Goal: Task Accomplishment & Management: Use online tool/utility

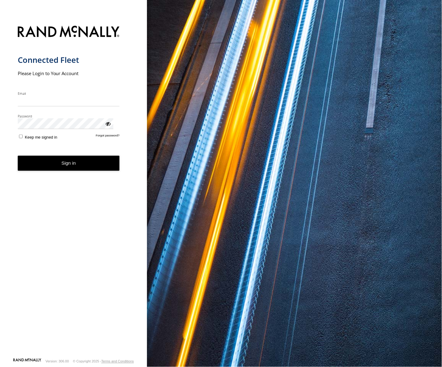
type input "**********"
drag, startPoint x: 43, startPoint y: 149, endPoint x: 138, endPoint y: 153, distance: 95.4
click at [43, 156] on button "Sign in" at bounding box center [69, 163] width 102 height 15
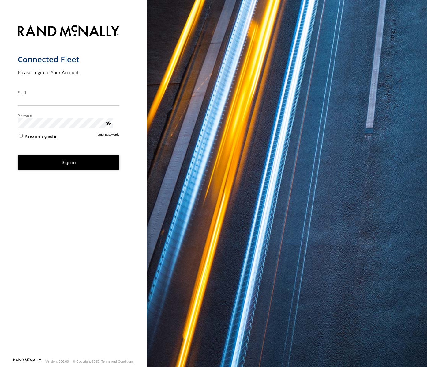
type input "**********"
click at [58, 155] on button "Sign in" at bounding box center [69, 162] width 102 height 15
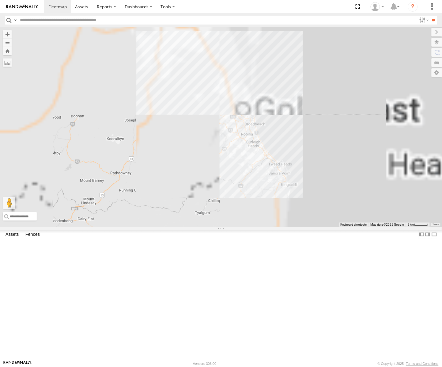
drag, startPoint x: 339, startPoint y: 97, endPoint x: 304, endPoint y: 224, distance: 131.6
click at [303, 225] on div "FFT59L - Corolla Hatch" at bounding box center [221, 127] width 442 height 200
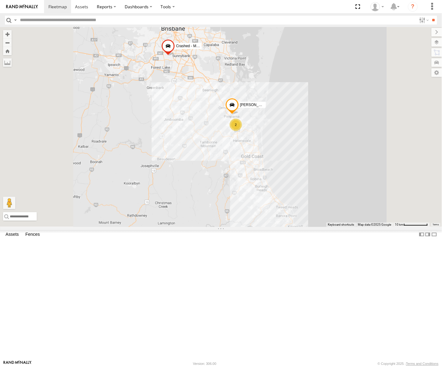
drag, startPoint x: 280, startPoint y: 162, endPoint x: 290, endPoint y: 209, distance: 47.8
click at [290, 209] on div "FFT59L - Corolla Hatch Stephen Rigby 2 Matthew - Yellow Crashed - Mint Green" at bounding box center [221, 127] width 442 height 200
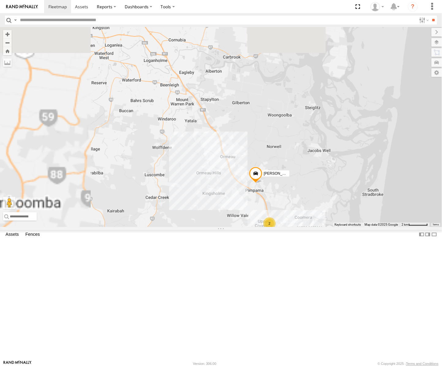
drag, startPoint x: 285, startPoint y: 167, endPoint x: 338, endPoint y: 294, distance: 137.8
click at [338, 227] on div "FFT59L - Corolla Hatch Stephen Rigby Matthew - Yellow Crashed - Mint Green 2" at bounding box center [221, 127] width 442 height 200
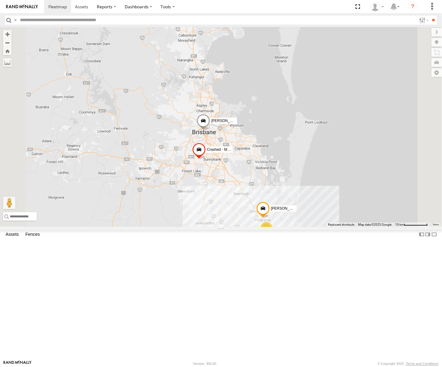
click at [270, 218] on span at bounding box center [262, 210] width 13 height 17
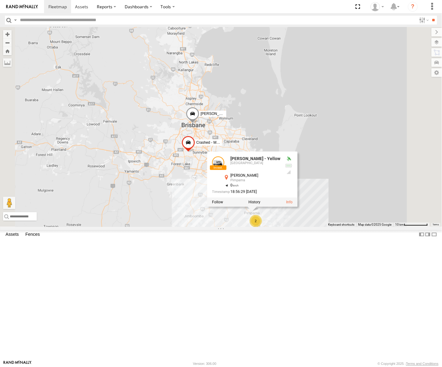
drag, startPoint x: 325, startPoint y: 301, endPoint x: 319, endPoint y: 298, distance: 6.8
click at [319, 227] on div "FFT59L - Corolla Hatch Stephen Rigby Matthew - Yellow Crashed - Mint Green 2 Ma…" at bounding box center [221, 127] width 442 height 200
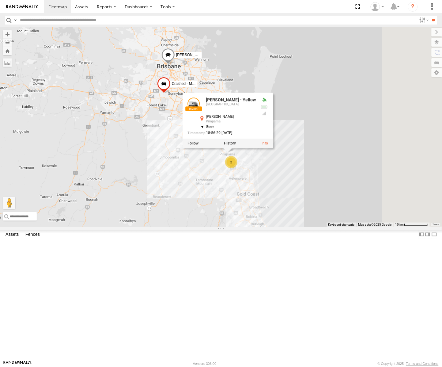
drag, startPoint x: 362, startPoint y: 201, endPoint x: 330, endPoint y: 123, distance: 84.6
click at [330, 123] on div "FFT59L - Corolla Hatch Stephen Rigby Matthew - Yellow Crashed - Mint Green Matt…" at bounding box center [221, 127] width 442 height 200
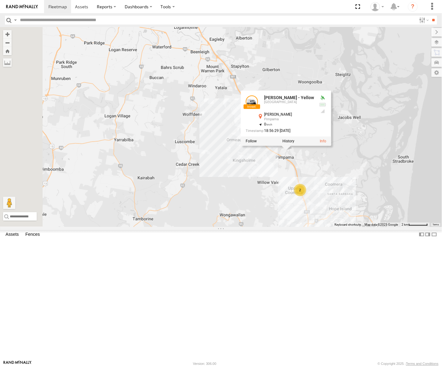
drag, startPoint x: 346, startPoint y: 226, endPoint x: 412, endPoint y: 262, distance: 75.9
click at [405, 227] on div "FFT59L - Corolla Hatch Stephen Rigby Matthew - Yellow Crashed - Mint Green Matt…" at bounding box center [221, 127] width 442 height 200
